Goal: Use online tool/utility

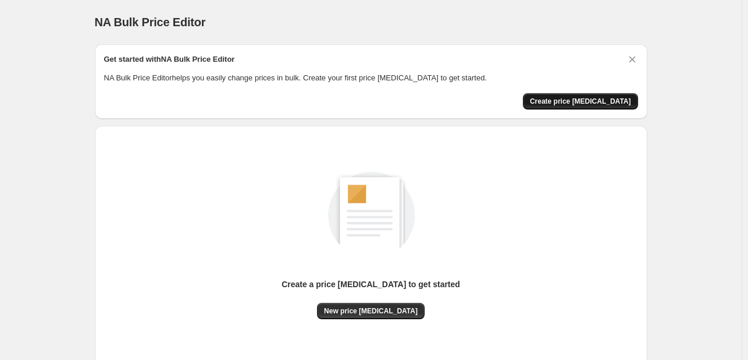
click at [614, 101] on span "Create price change job" at bounding box center [580, 101] width 101 height 9
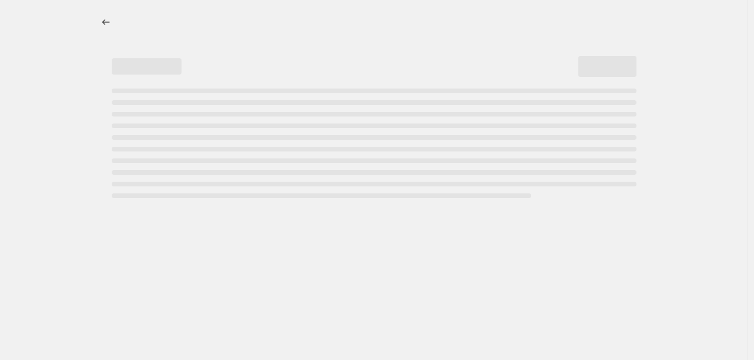
select select "percentage"
